Goal: Task Accomplishment & Management: Use online tool/utility

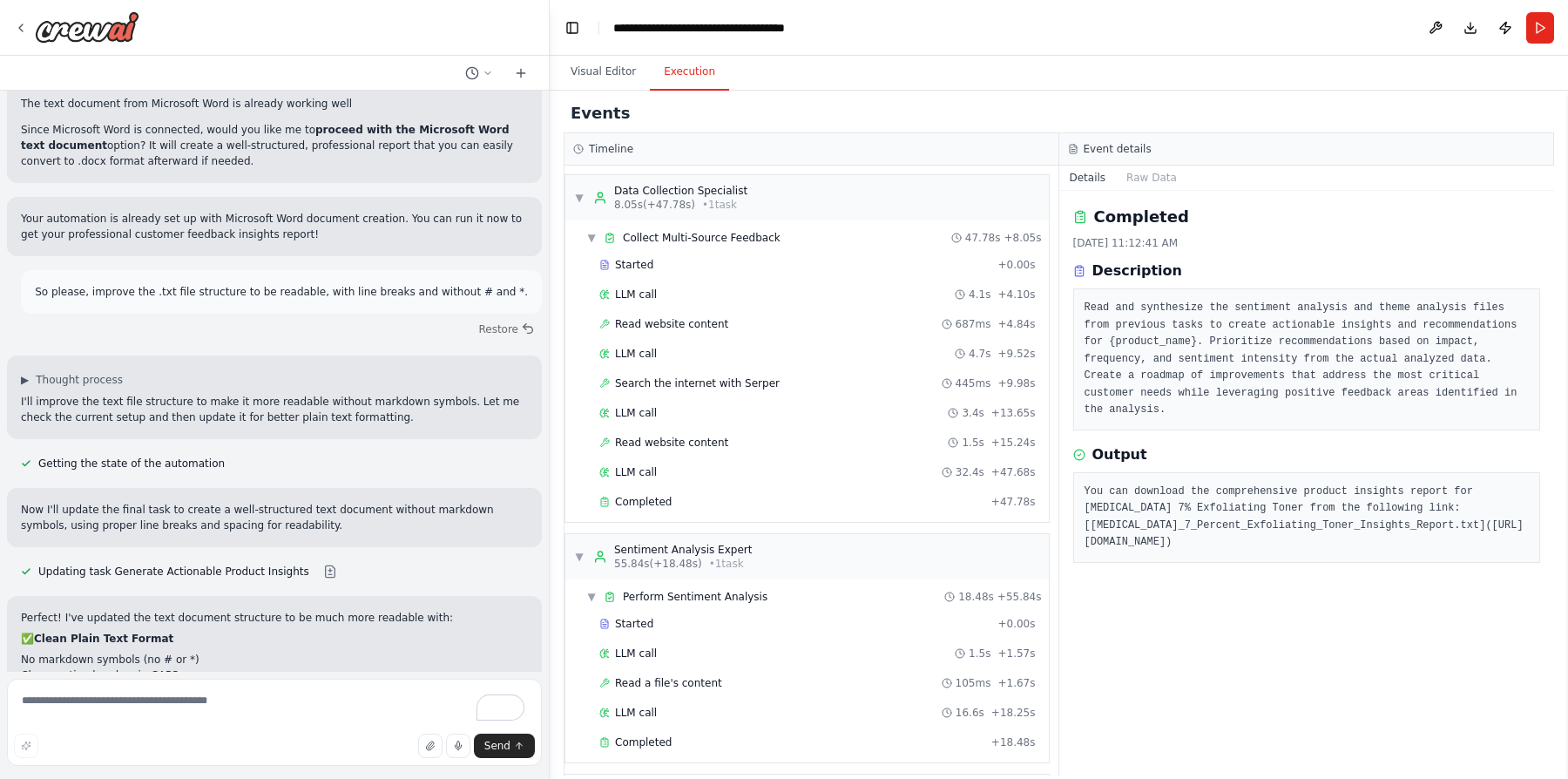
click at [365, 270] on div "So please, improve the .txt file structure to be readable, with line breaks and…" at bounding box center [274, 306] width 535 height 72
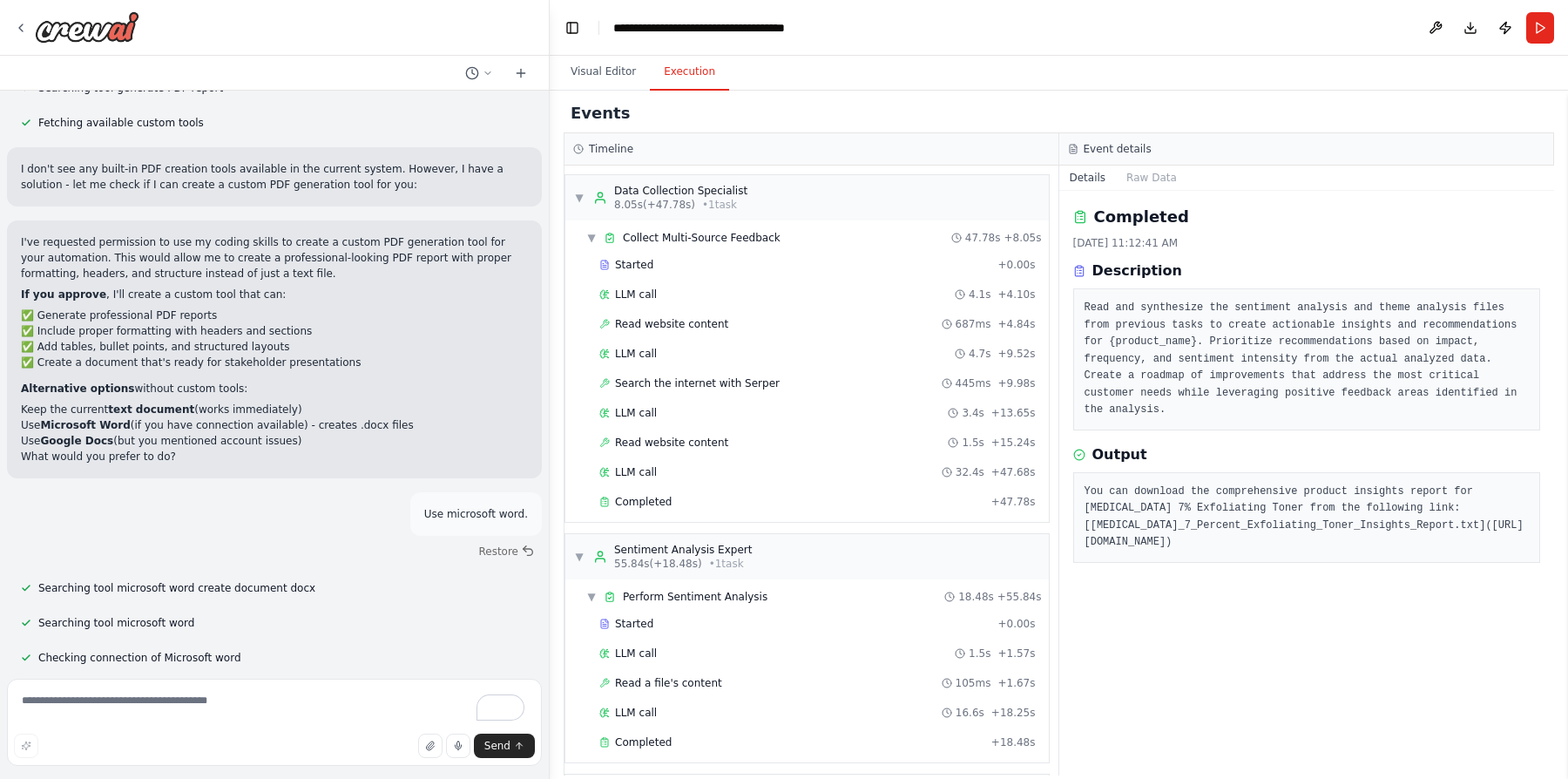
scroll to position [5435, 0]
click at [24, 26] on icon at bounding box center [21, 27] width 14 height 14
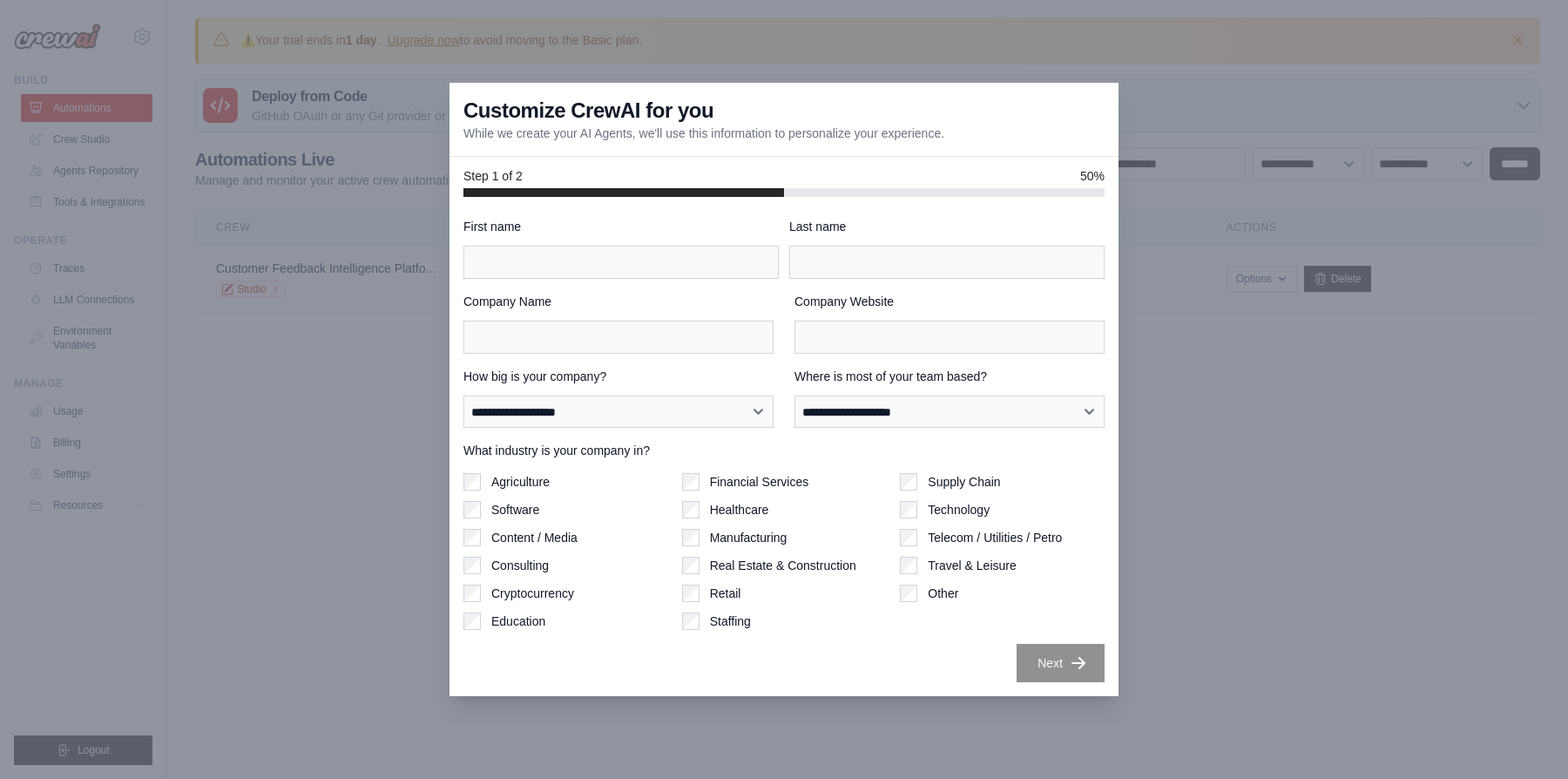
click at [1194, 455] on div at bounding box center [784, 389] width 1568 height 779
click at [250, 504] on div at bounding box center [784, 389] width 1568 height 779
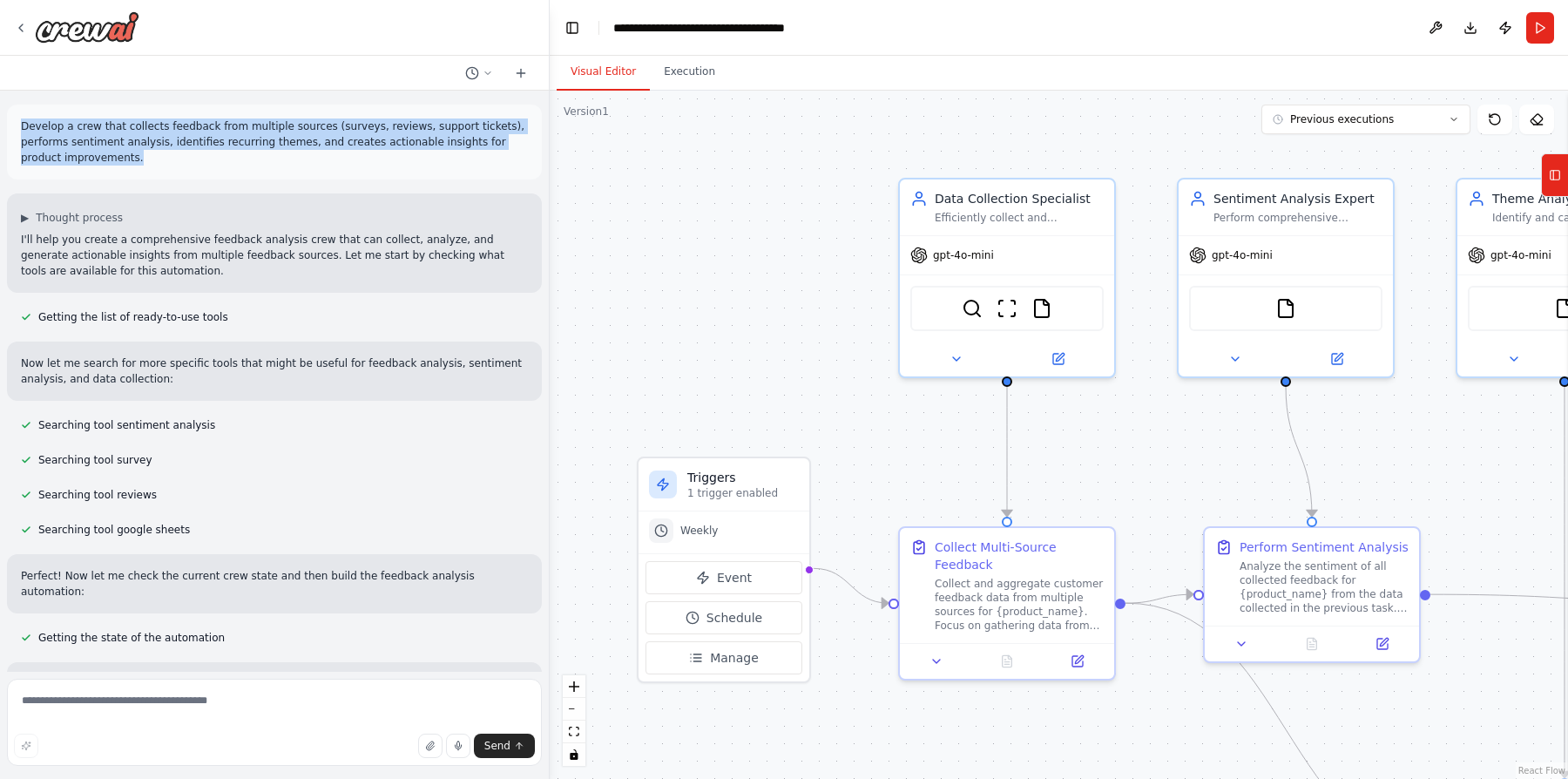
drag, startPoint x: 21, startPoint y: 124, endPoint x: 118, endPoint y: 157, distance: 102.5
click at [118, 157] on p "Develop a crew that collects feedback from multiple sources (surveys, reviews, …" at bounding box center [273, 142] width 507 height 47
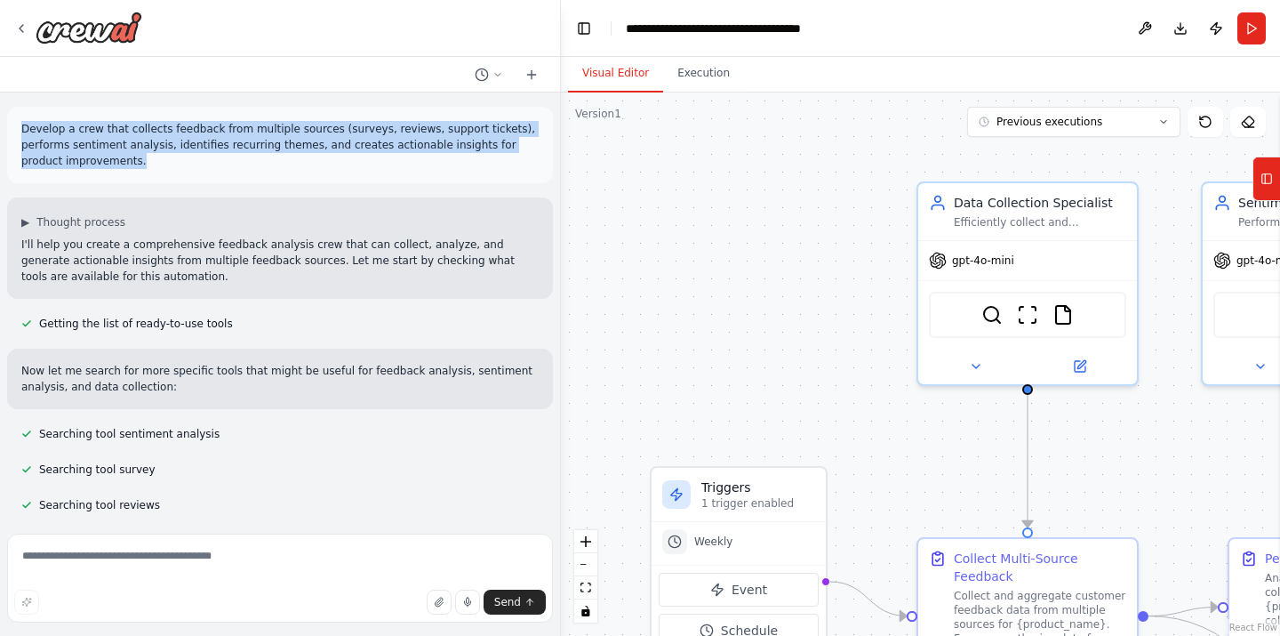
click at [80, 129] on p "Develop a crew that collects feedback from multiple sources (surveys, reviews, …" at bounding box center [279, 145] width 517 height 48
drag, startPoint x: 92, startPoint y: 129, endPoint x: 100, endPoint y: 164, distance: 35.6
click at [100, 164] on p "Develop a crew that collects feedback from multiple sources (surveys, reviews, …" at bounding box center [279, 145] width 517 height 48
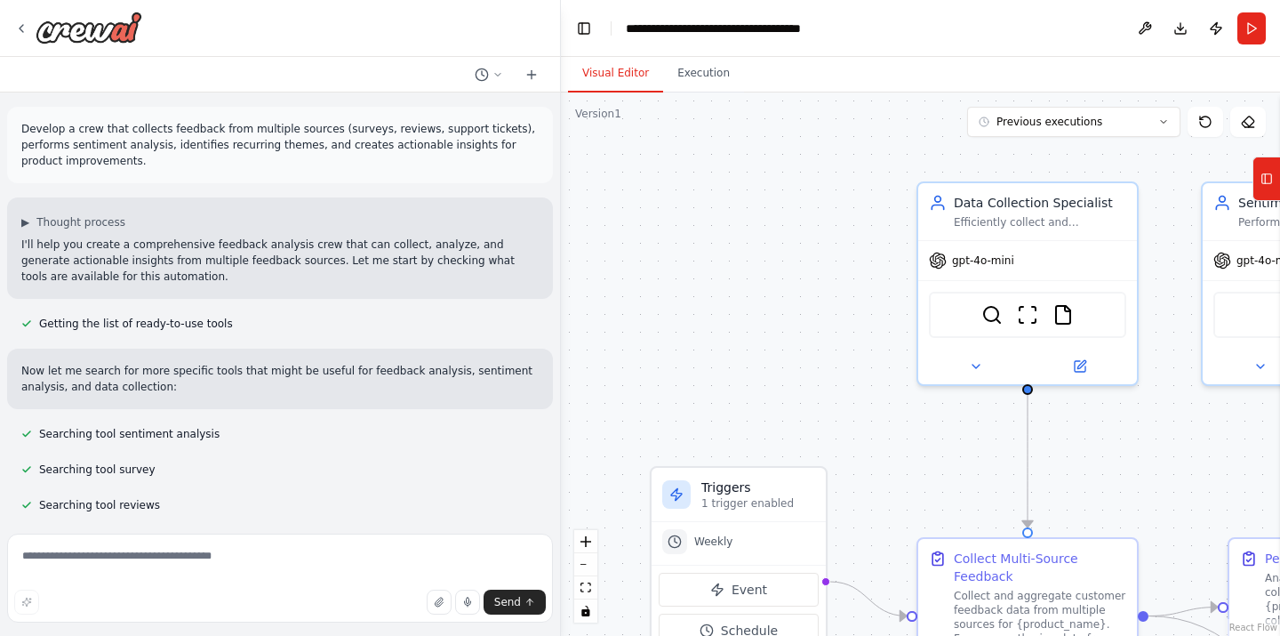
click at [105, 164] on p "Develop a crew that collects feedback from multiple sources (surveys, reviews, …" at bounding box center [279, 145] width 517 height 48
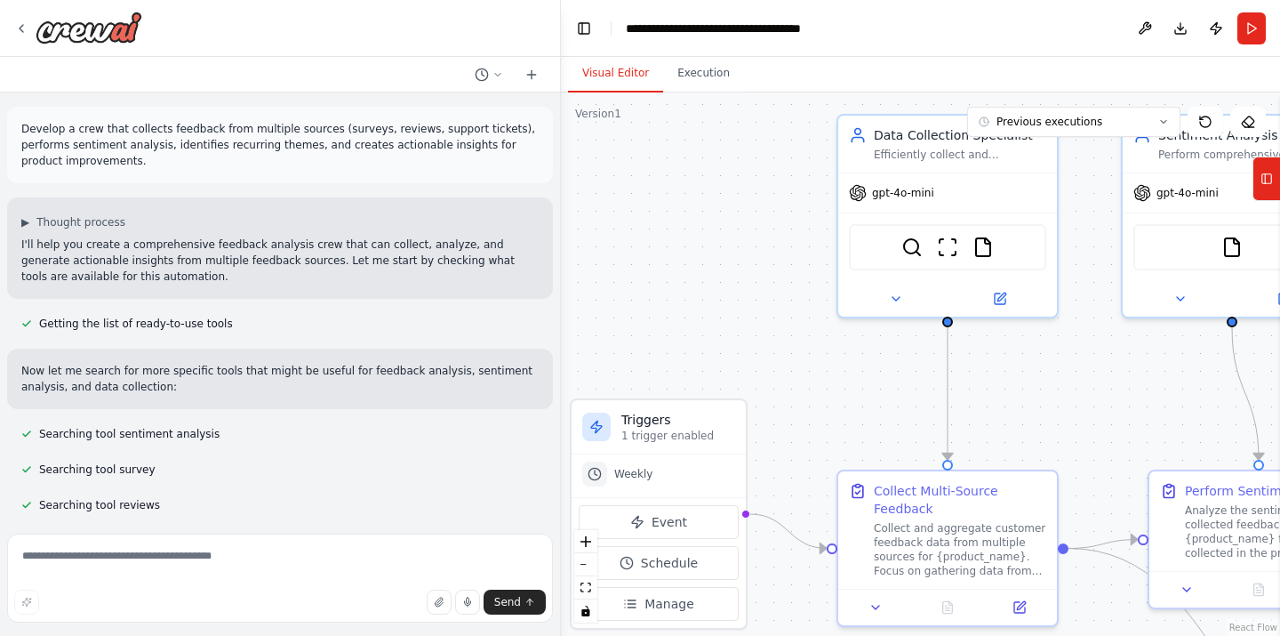
drag, startPoint x: 798, startPoint y: 362, endPoint x: 718, endPoint y: 294, distance: 104.7
click at [718, 294] on div ".deletable-edge-delete-btn { width: 20px; height: 20px; border: 0px solid #ffff…" at bounding box center [920, 363] width 719 height 543
